Goal: Task Accomplishment & Management: Use online tool/utility

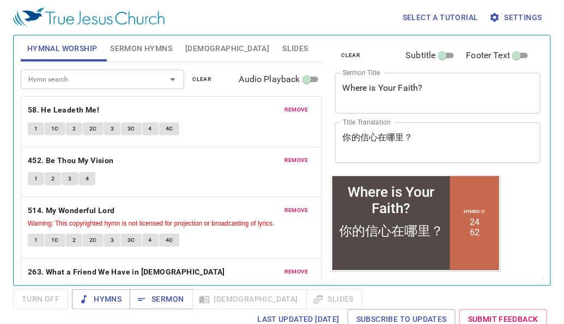
click at [275, 40] on button "Slides" at bounding box center [294, 48] width 39 height 26
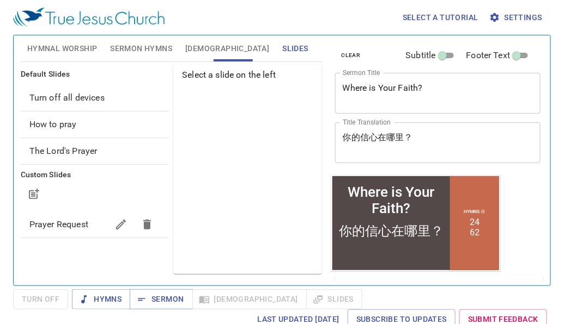
click at [46, 215] on div "Prayer Request" at bounding box center [95, 225] width 148 height 26
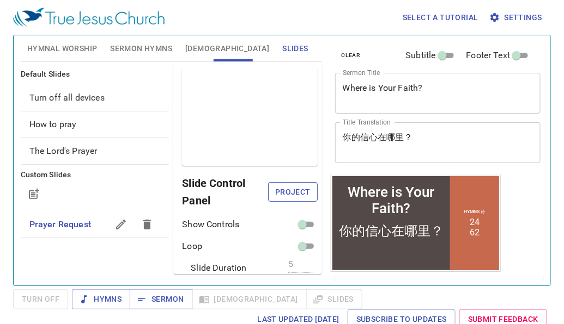
click at [282, 183] on button "Project" at bounding box center [293, 192] width 50 height 20
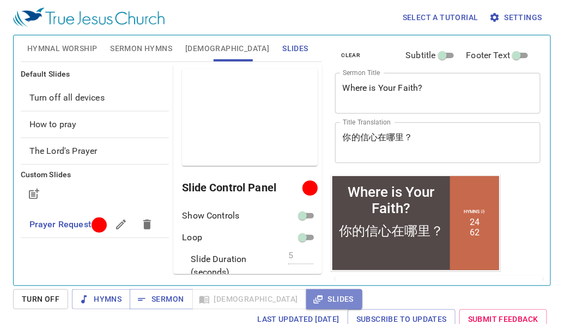
click at [315, 295] on span "Slides" at bounding box center [334, 300] width 39 height 14
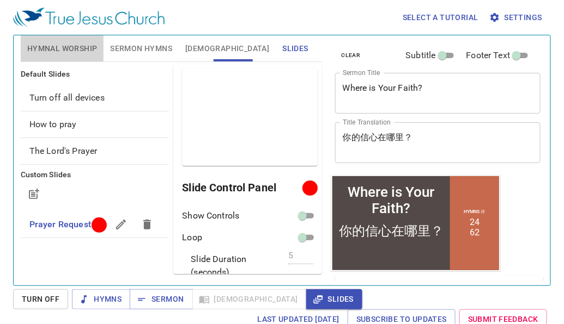
click at [55, 40] on button "Hymnal Worship" at bounding box center [62, 48] width 83 height 26
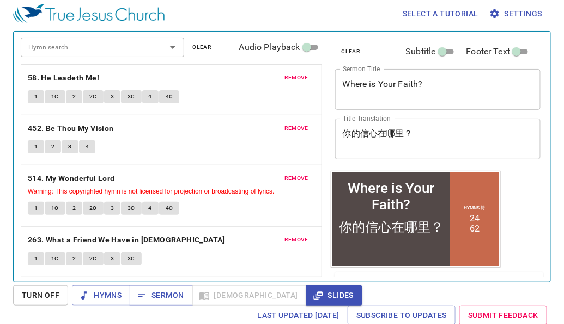
scroll to position [5, 0]
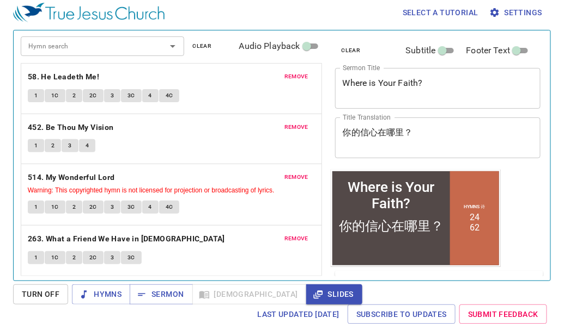
click at [284, 83] on div "remove 58. He Leadeth Me! 1 1C 2 2C 3 3C 4 4C" at bounding box center [171, 89] width 300 height 50
click at [285, 79] on span "remove" at bounding box center [296, 77] width 24 height 10
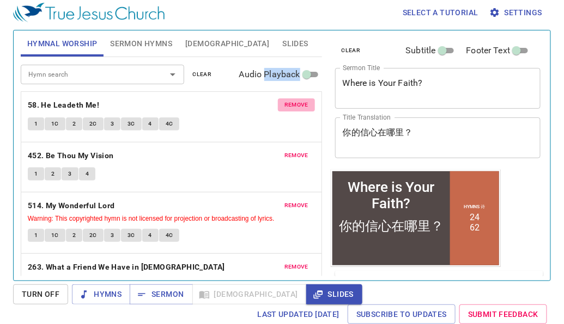
click at [286, 79] on span "Audio Playback" at bounding box center [269, 74] width 61 height 13
click at [287, 79] on input "Audio Playback" at bounding box center [306, 76] width 39 height 13
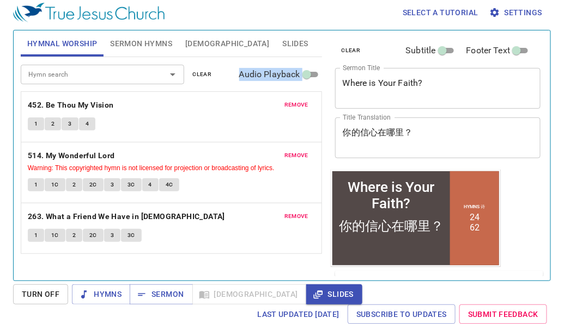
click at [286, 79] on span "Audio Playback" at bounding box center [269, 74] width 61 height 13
click at [287, 79] on input "Audio Playback" at bounding box center [306, 76] width 39 height 13
click at [286, 79] on span "Audio Playback" at bounding box center [269, 74] width 61 height 13
click at [287, 79] on input "Audio Playback" at bounding box center [306, 76] width 39 height 13
checkbox input "true"
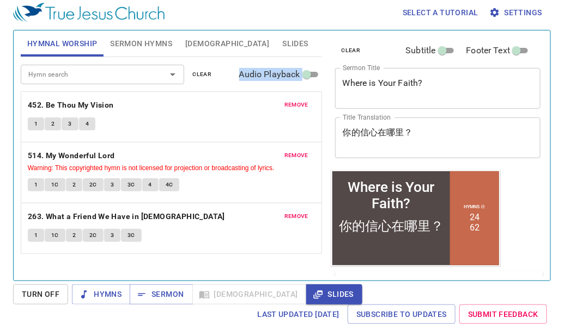
select select "1"
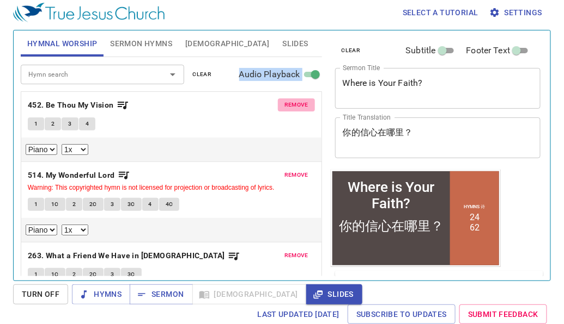
click at [284, 100] on span "remove" at bounding box center [296, 105] width 24 height 10
click at [279, 169] on button "remove" at bounding box center [296, 175] width 37 height 13
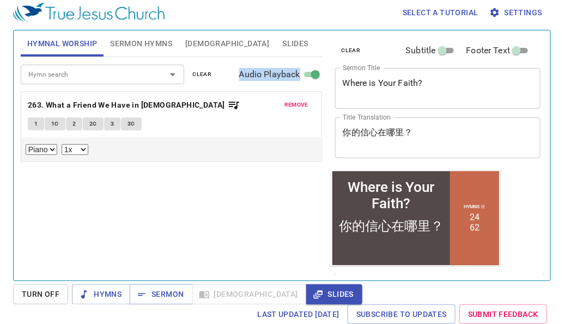
click at [279, 100] on button "remove" at bounding box center [296, 105] width 37 height 13
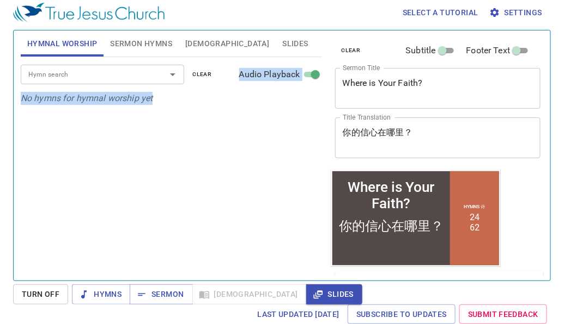
click at [286, 101] on p "No hymns for hymnal worship yet" at bounding box center [171, 98] width 301 height 13
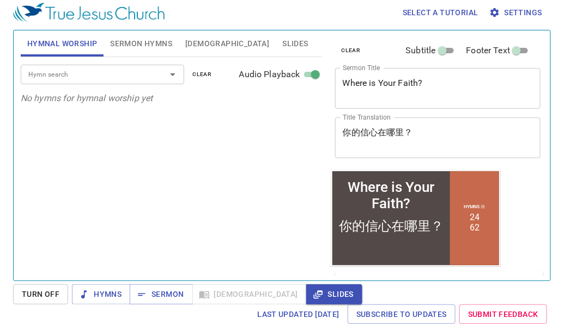
click at [123, 79] on input "Hymn search" at bounding box center [86, 74] width 125 height 13
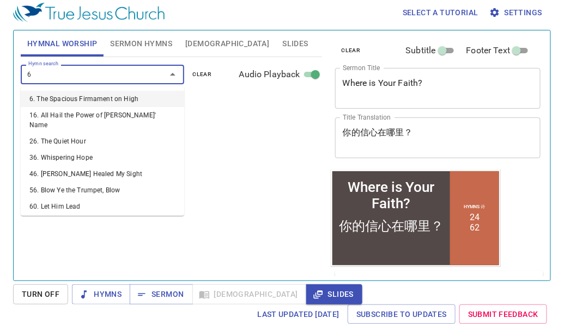
type input "63"
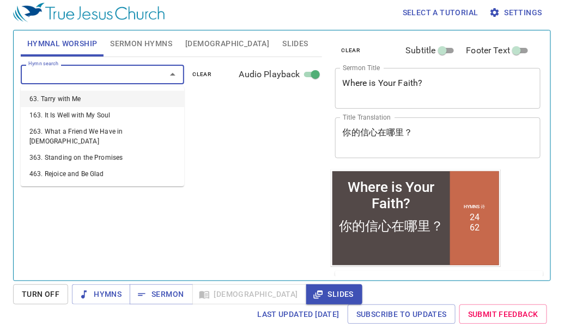
select select "1"
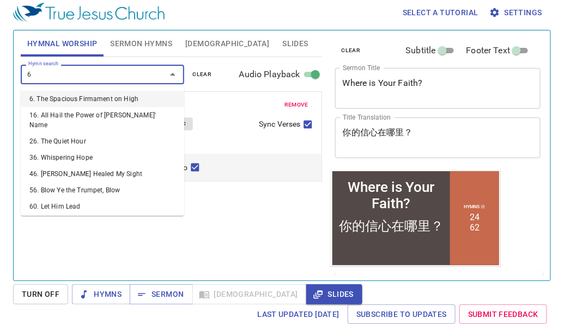
type input "65"
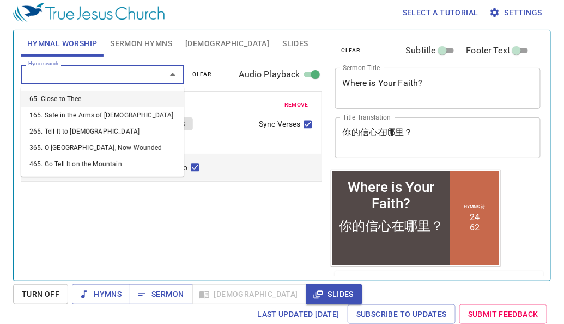
select select "1"
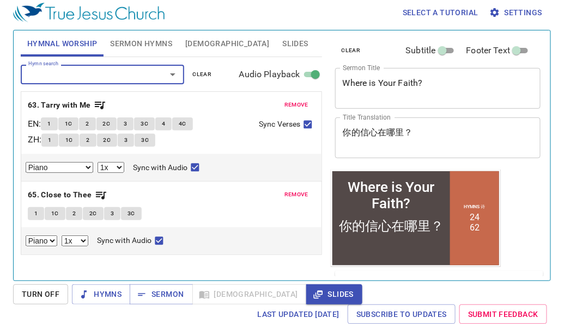
click at [317, 71] on input "Audio Playback" at bounding box center [315, 76] width 39 height 13
checkbox input "false"
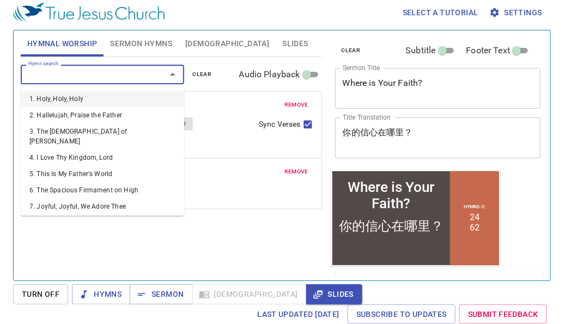
click at [101, 72] on input "Hymn search" at bounding box center [86, 74] width 125 height 13
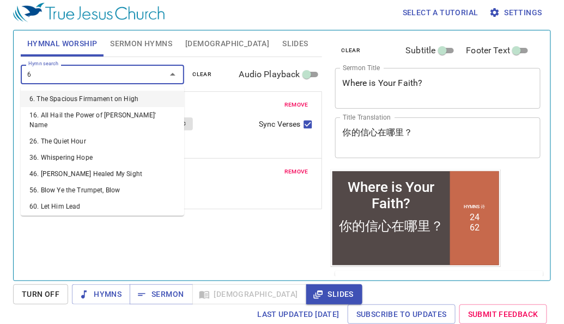
type input "66"
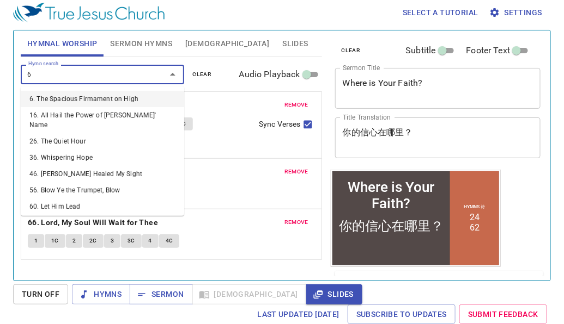
type input "68"
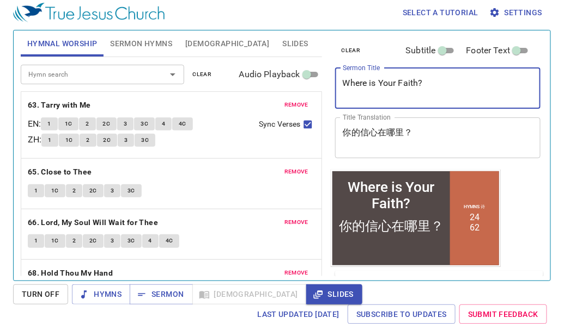
drag, startPoint x: 493, startPoint y: 82, endPoint x: 167, endPoint y: 78, distance: 326.2
click at [167, 78] on div "Hymnal Worship Sermon Hymns Bible Slides Hymn search Hymn search clear Audio Pl…" at bounding box center [281, 151] width 531 height 250
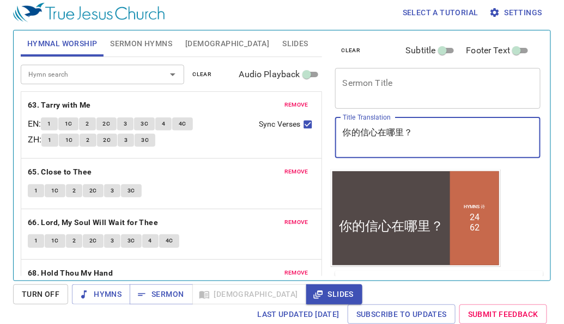
drag, startPoint x: 445, startPoint y: 140, endPoint x: 329, endPoint y: 139, distance: 116.0
click at [329, 139] on div "clear Subtitle Footer Text Sermon Title x Sermon Title Title Translation 你的信心在哪…" at bounding box center [436, 151] width 221 height 250
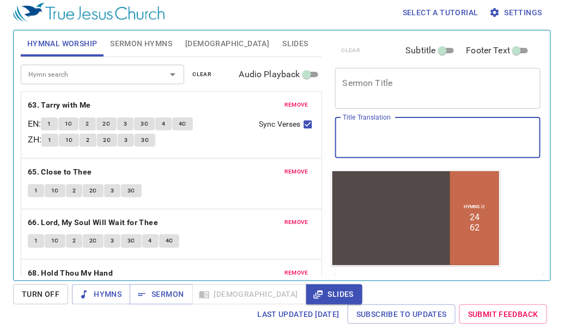
click at [366, 80] on textarea "Sermon Title" at bounding box center [437, 88] width 191 height 21
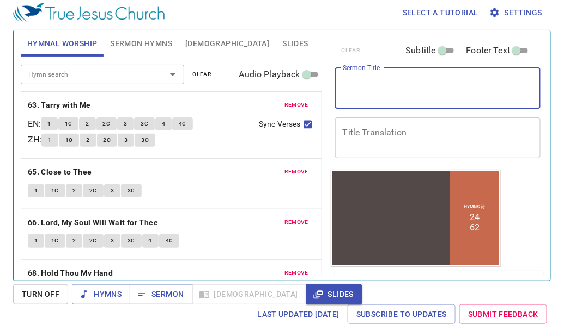
paste textarea "Rejoice in the Lord Always 靠主常常喜乐"
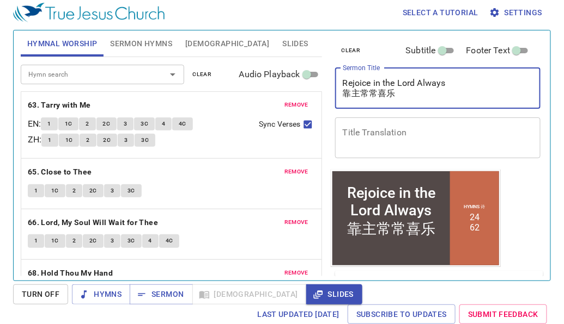
drag, startPoint x: 407, startPoint y: 93, endPoint x: 216, endPoint y: 93, distance: 191.1
click at [216, 93] on div "Hymnal Worship Sermon Hymns Bible Slides Hymn search Hymn search clear Audio Pl…" at bounding box center [281, 151] width 531 height 250
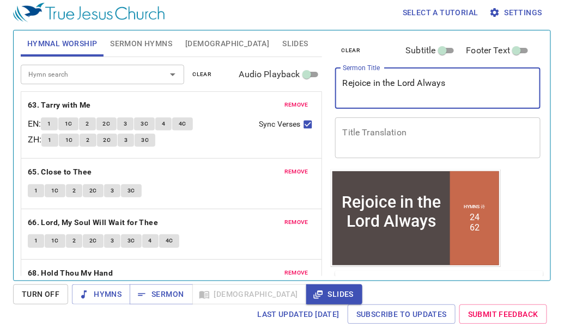
type textarea "Rejoice in the Lord Always"
click at [372, 133] on textarea "Title Translation" at bounding box center [437, 137] width 191 height 21
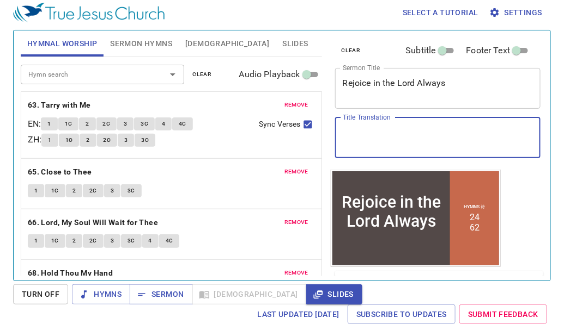
paste textarea "靠主常常喜乐"
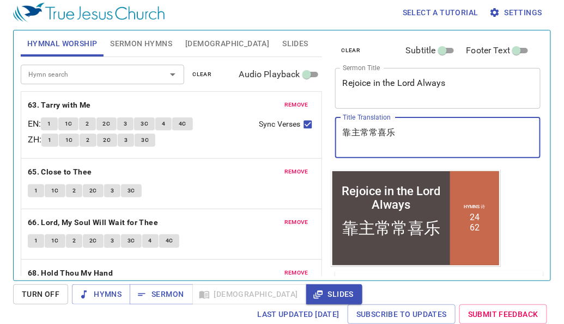
type textarea "靠主常常喜乐"
click at [145, 38] on span "Sermon Hymns" at bounding box center [141, 44] width 62 height 14
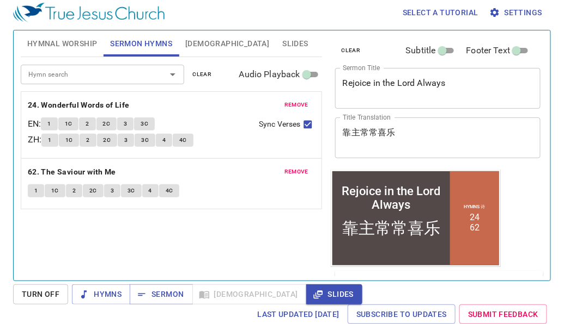
click at [302, 95] on div "remove 24. Wonderful Words of Life EN : 1 1C 2 2C 3 3C ZH : 1 1C 2 2C 3 3C 4 4C…" at bounding box center [171, 125] width 300 height 66
click at [302, 96] on div "remove 24. Wonderful Words of Life EN : 1 1C 2 2C 3 3C ZH : 1 1C 2 2C 3 3C 4 4C…" at bounding box center [171, 125] width 300 height 66
click at [302, 101] on span "remove" at bounding box center [296, 105] width 24 height 10
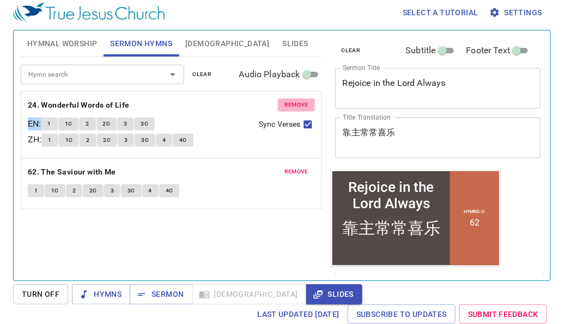
click at [302, 167] on span "remove" at bounding box center [296, 172] width 24 height 10
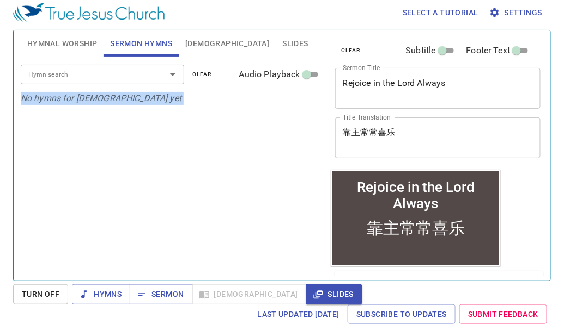
click at [302, 101] on p "No hymns for [DEMOGRAPHIC_DATA] yet" at bounding box center [171, 98] width 301 height 13
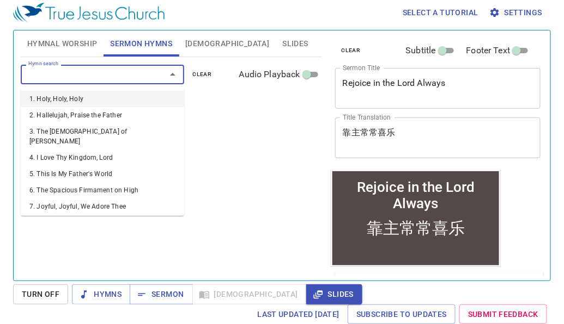
click at [118, 78] on input "Hymn search" at bounding box center [86, 74] width 125 height 13
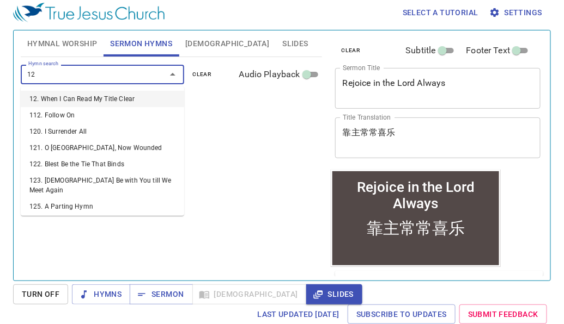
type input "128"
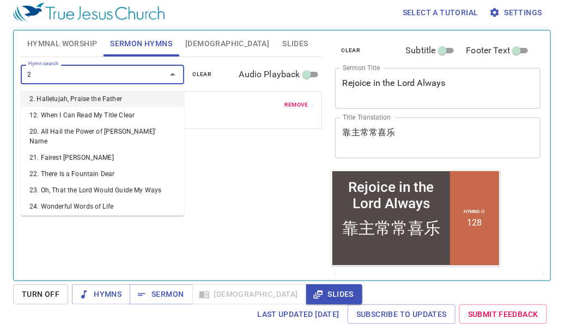
type input "27"
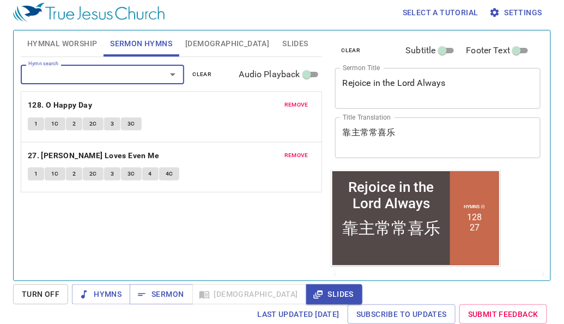
click at [236, 59] on div "Hymn search Hymn search clear Audio Playback" at bounding box center [171, 74] width 301 height 35
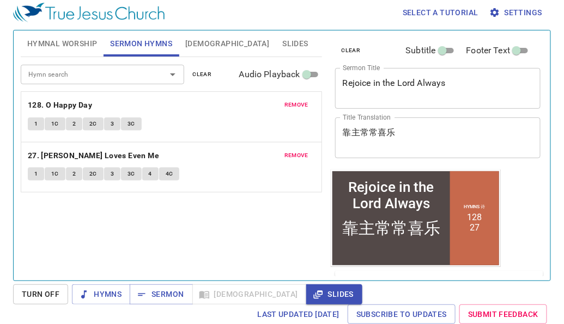
click at [275, 54] on button "Slides" at bounding box center [294, 43] width 39 height 26
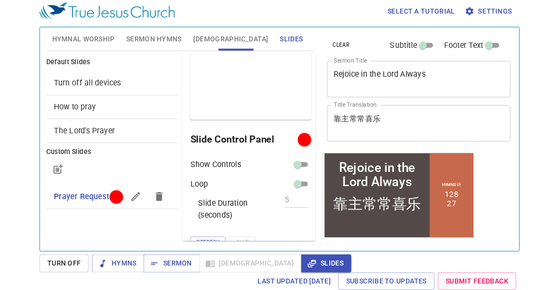
scroll to position [40, 0]
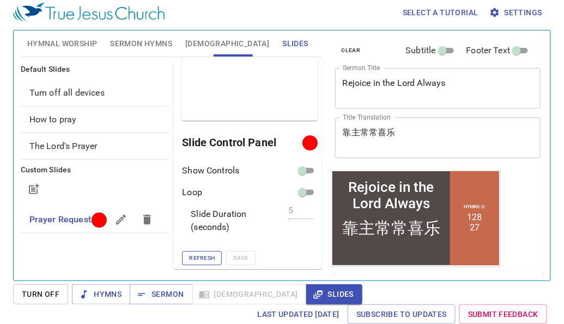
click at [209, 254] on span "Refresh" at bounding box center [202, 259] width 26 height 10
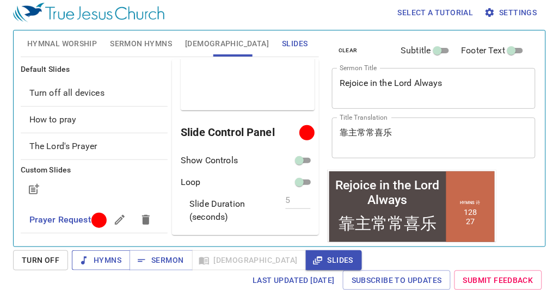
click at [110, 257] on span "Hymns" at bounding box center [101, 261] width 41 height 14
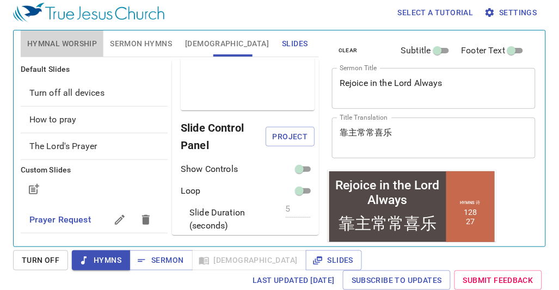
click at [66, 44] on span "Hymnal Worship" at bounding box center [62, 44] width 70 height 14
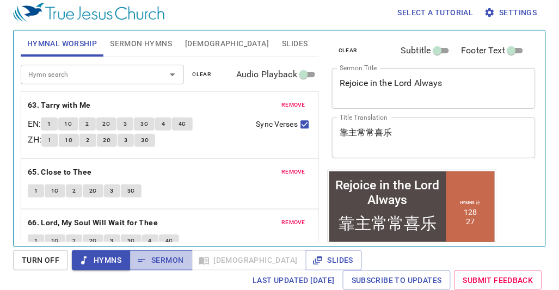
click at [148, 258] on span "Sermon" at bounding box center [160, 261] width 45 height 14
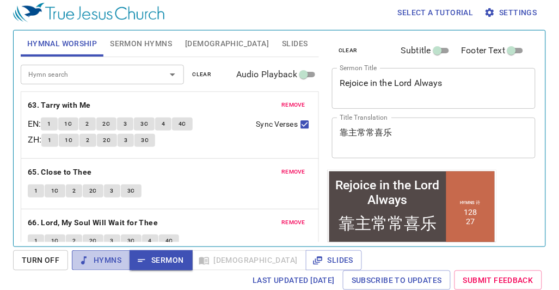
click at [120, 262] on span "Hymns" at bounding box center [101, 261] width 41 height 14
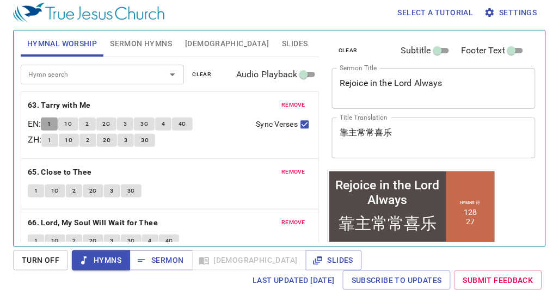
click at [51, 120] on span "1" at bounding box center [48, 124] width 3 height 10
click at [51, 123] on span "1" at bounding box center [48, 124] width 3 height 10
click at [178, 161] on div "remove 65. Close to Thee 1 1C 2 2C 3 3C" at bounding box center [169, 184] width 297 height 50
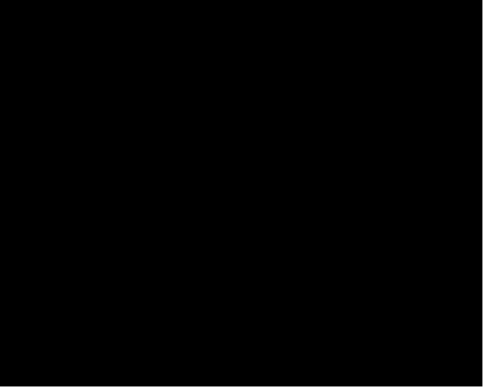
click at [477, 16] on div at bounding box center [241, 193] width 483 height 387
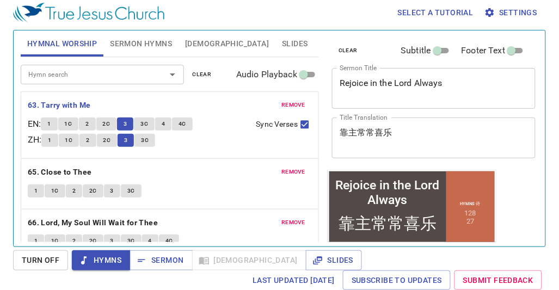
click at [136, 42] on span "Sermon Hymns" at bounding box center [141, 44] width 62 height 14
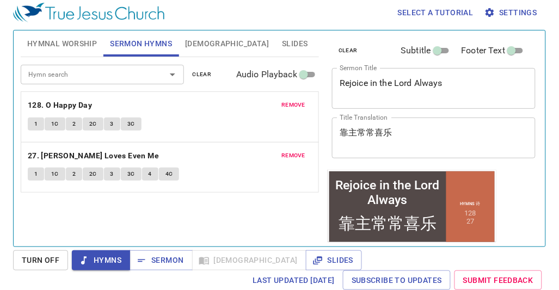
click at [275, 42] on button "Slides" at bounding box center [294, 43] width 39 height 26
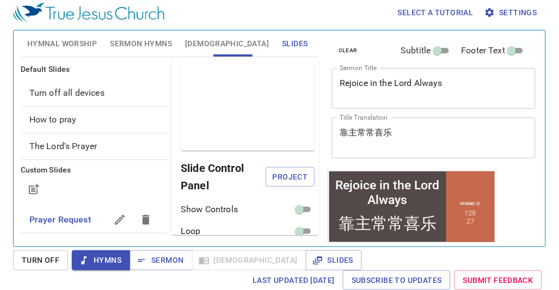
click at [205, 44] on span "Bible" at bounding box center [227, 44] width 84 height 14
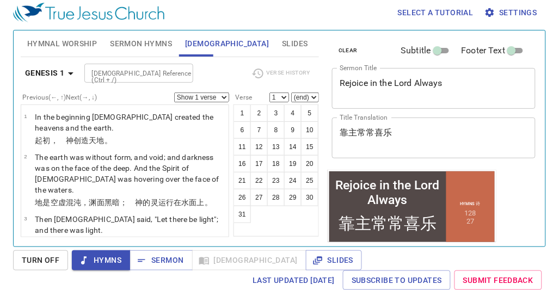
click at [77, 42] on span "Hymnal Worship" at bounding box center [62, 44] width 70 height 14
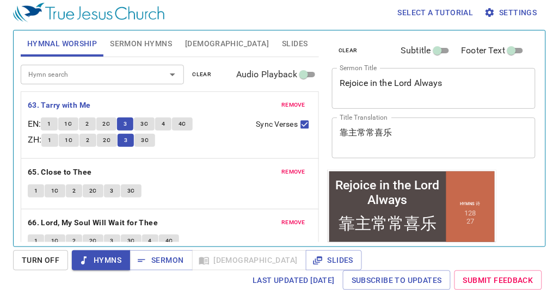
click at [221, 146] on div "1 1C 2 2C 3 3C" at bounding box center [144, 142] width 206 height 16
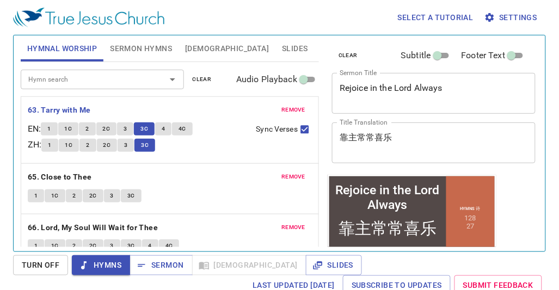
scroll to position [60, 0]
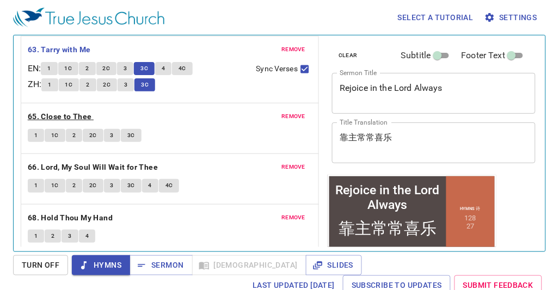
click at [47, 115] on b "65. Close to Thee" at bounding box center [60, 117] width 64 height 14
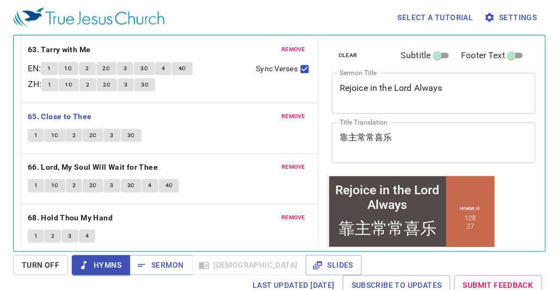
click at [33, 143] on div "1 1C 2 2C 3 3C" at bounding box center [170, 137] width 284 height 16
click at [31, 139] on button "1" at bounding box center [36, 135] width 16 height 13
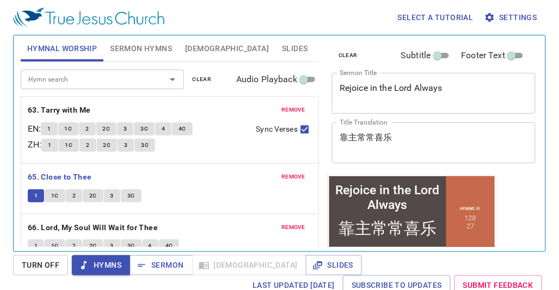
scroll to position [60, 0]
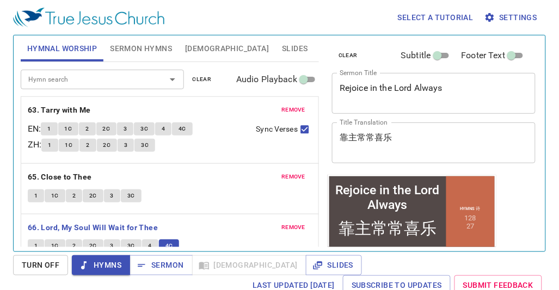
scroll to position [68, 0]
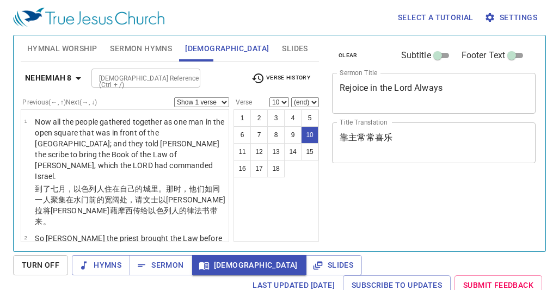
select select "10"
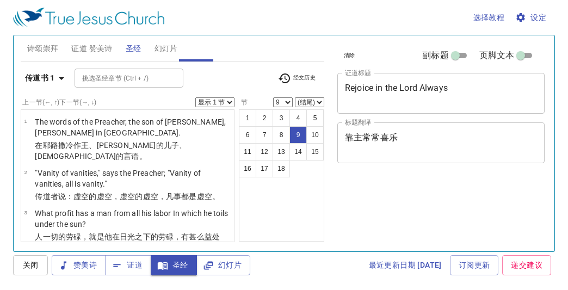
select select "9"
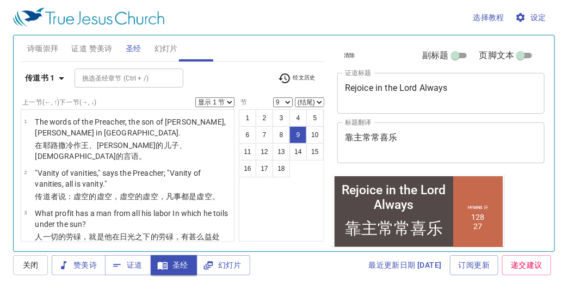
scroll to position [368, 0]
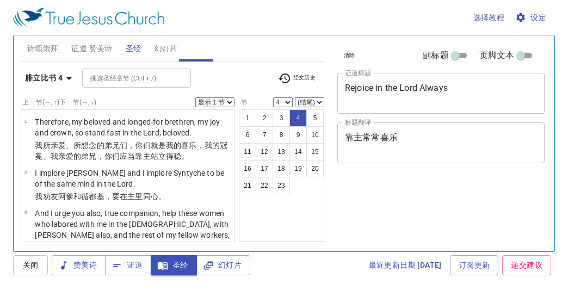
select select "4"
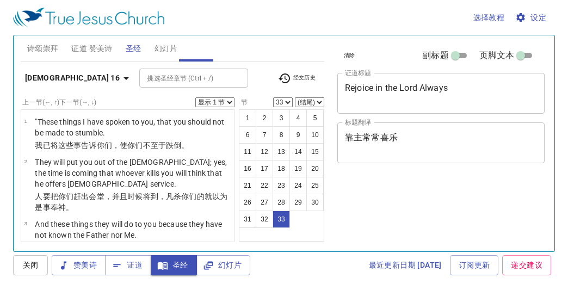
select select "33"
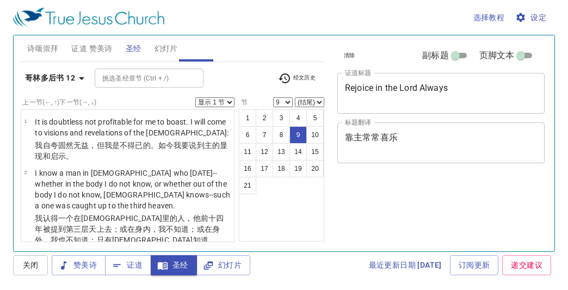
select select "9"
select select "10"
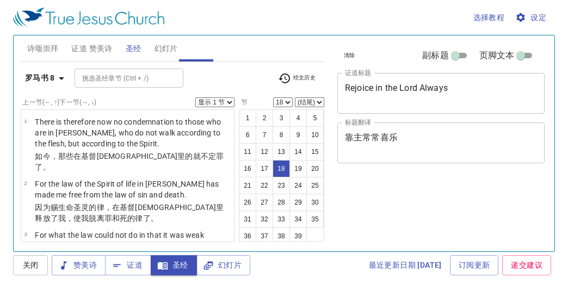
select select "18"
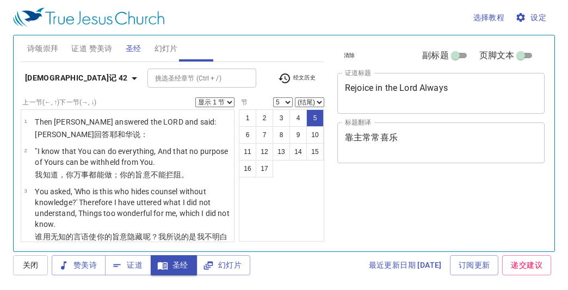
select select "5"
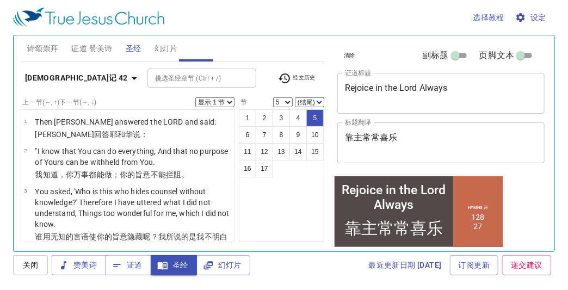
scroll to position [142, 0]
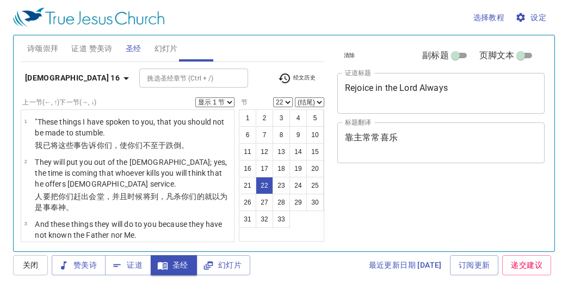
select select "22"
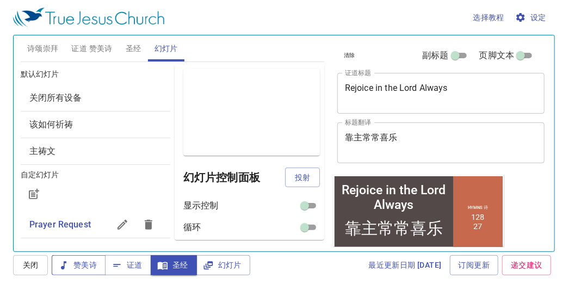
scroll to position [7, 0]
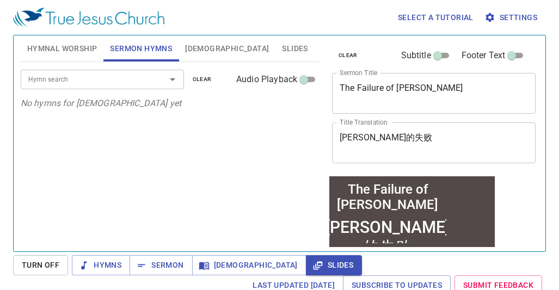
click at [106, 71] on div "Hymn search" at bounding box center [102, 79] width 163 height 19
click at [103, 72] on div "Hymn search" at bounding box center [102, 79] width 163 height 19
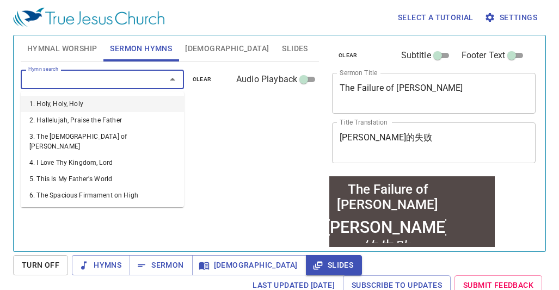
click at [80, 80] on input "Hymn search" at bounding box center [86, 79] width 125 height 13
